Goal: Check status

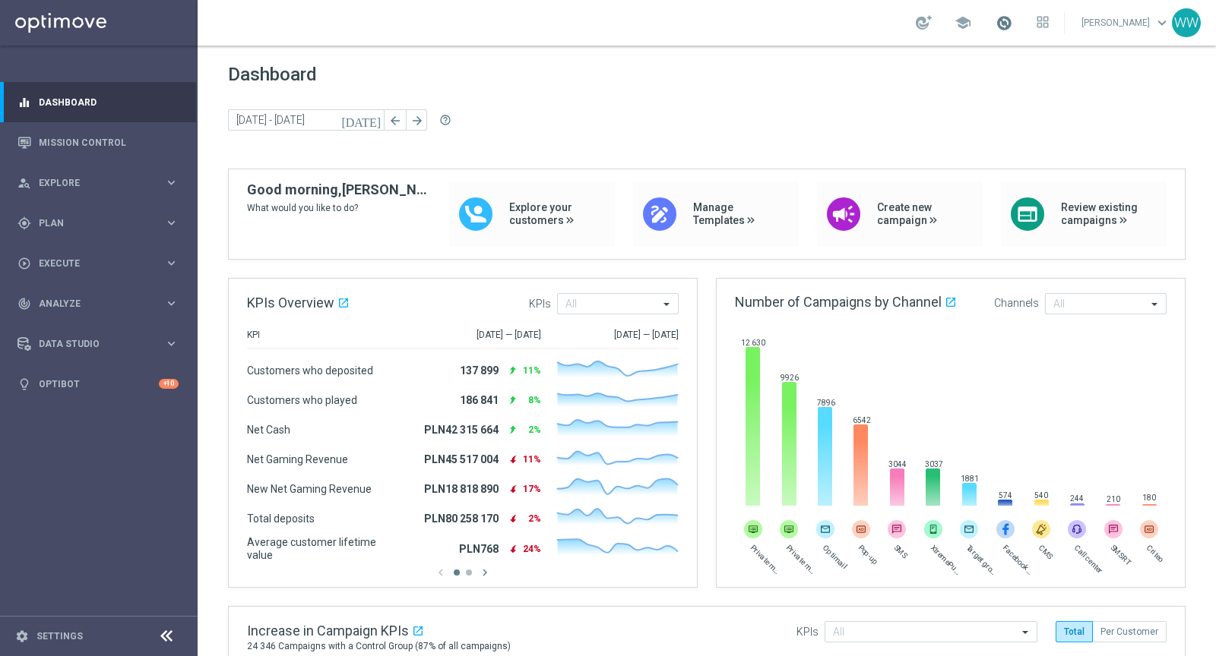
click at [1011, 24] on span at bounding box center [1003, 22] width 17 height 17
click at [983, 66] on strong "[DATE]" at bounding box center [968, 68] width 29 height 11
click at [983, 66] on span "Dashboard" at bounding box center [706, 74] width 957 height 21
click at [1016, 39] on div "school Wojciech Witek keyboard_arrow_down WW" at bounding box center [707, 23] width 1018 height 46
click at [1014, 33] on link at bounding box center [1004, 23] width 20 height 24
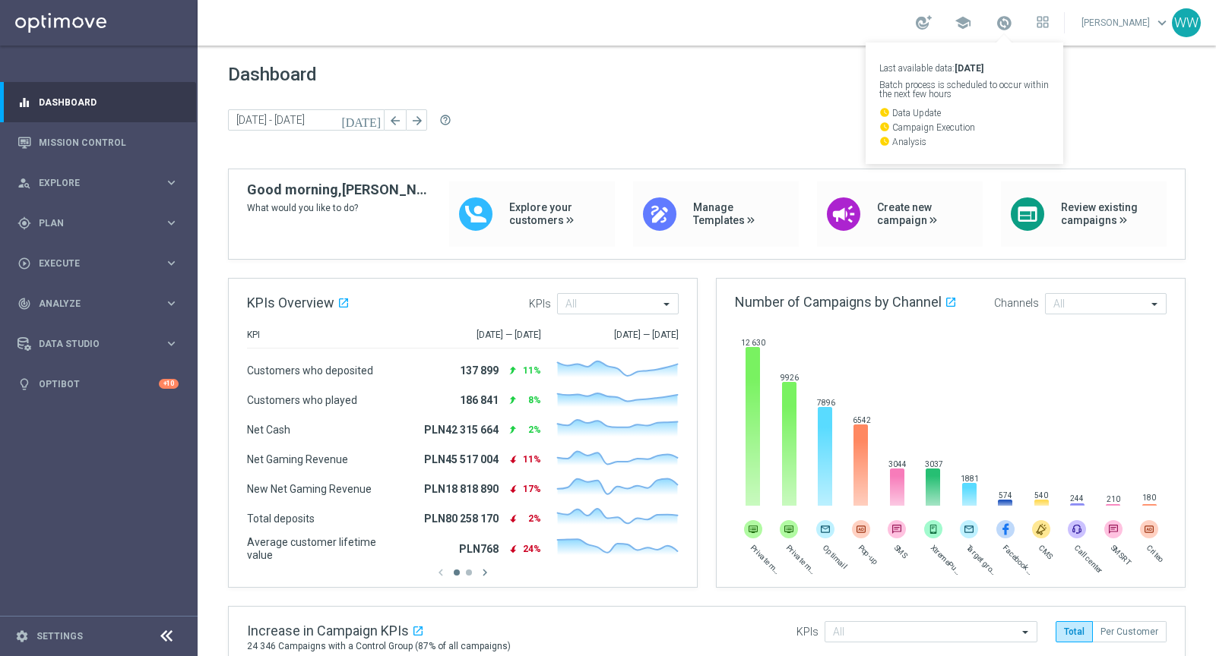
click at [982, 65] on strong "[DATE]" at bounding box center [968, 68] width 29 height 11
click at [1005, 30] on span at bounding box center [1003, 22] width 17 height 17
click at [1012, 26] on span at bounding box center [1003, 22] width 17 height 17
